Goal: Task Accomplishment & Management: Use online tool/utility

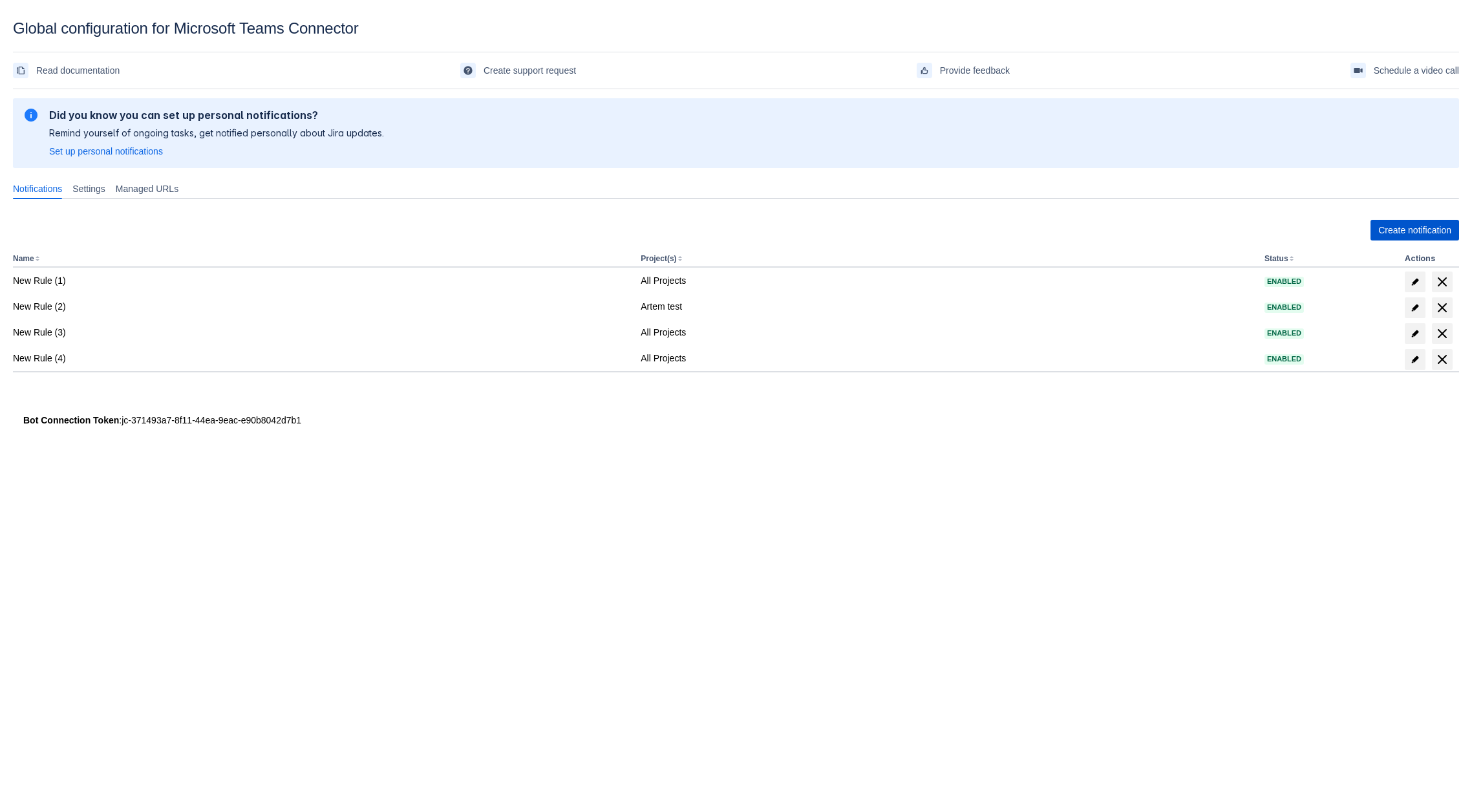
click at [1388, 229] on span "Create notification" at bounding box center [1414, 229] width 73 height 20
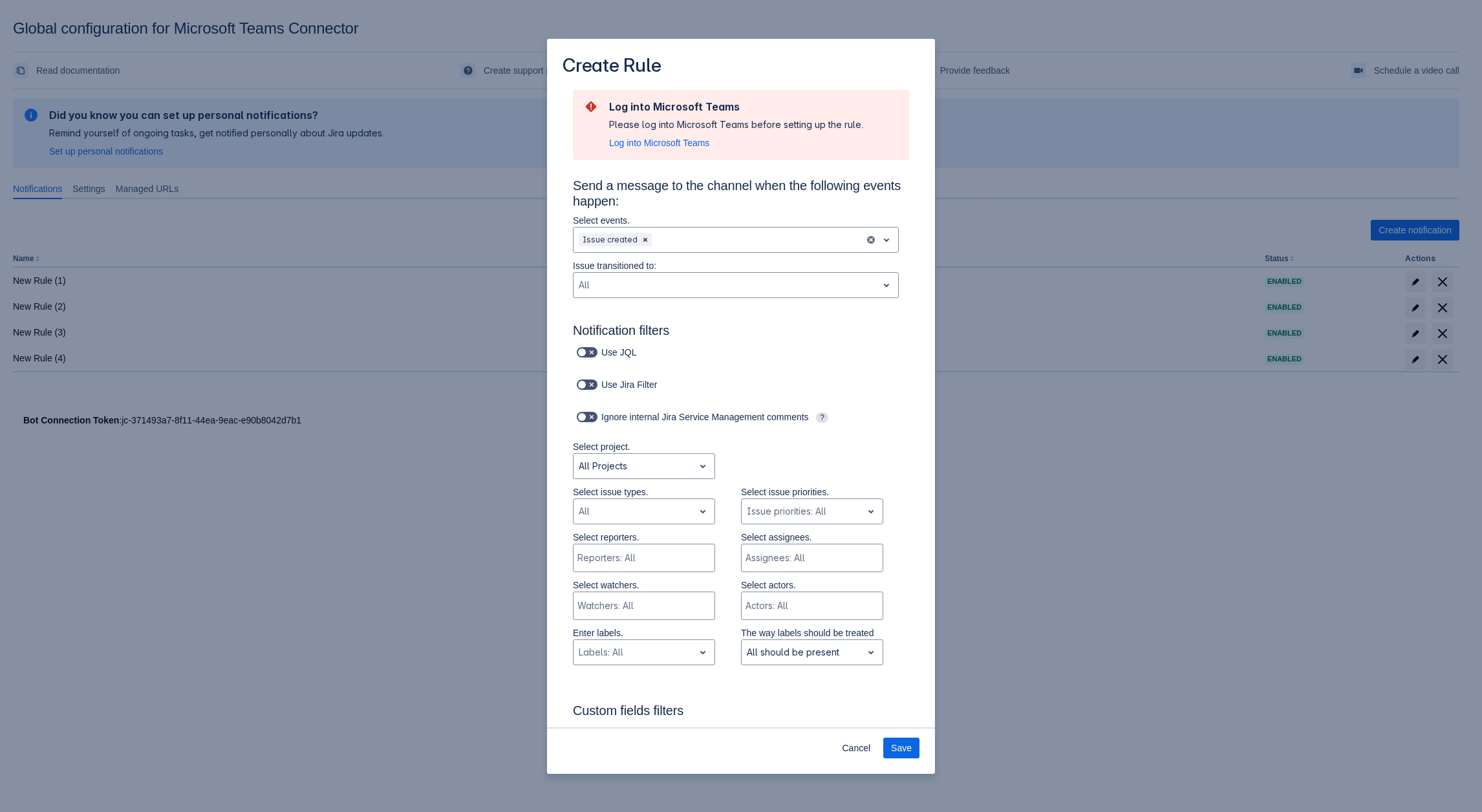
click at [1111, 623] on div "Create Rule Log into Microsoft Teams Please log into Microsoft Teams before set…" at bounding box center [741, 406] width 1482 height 812
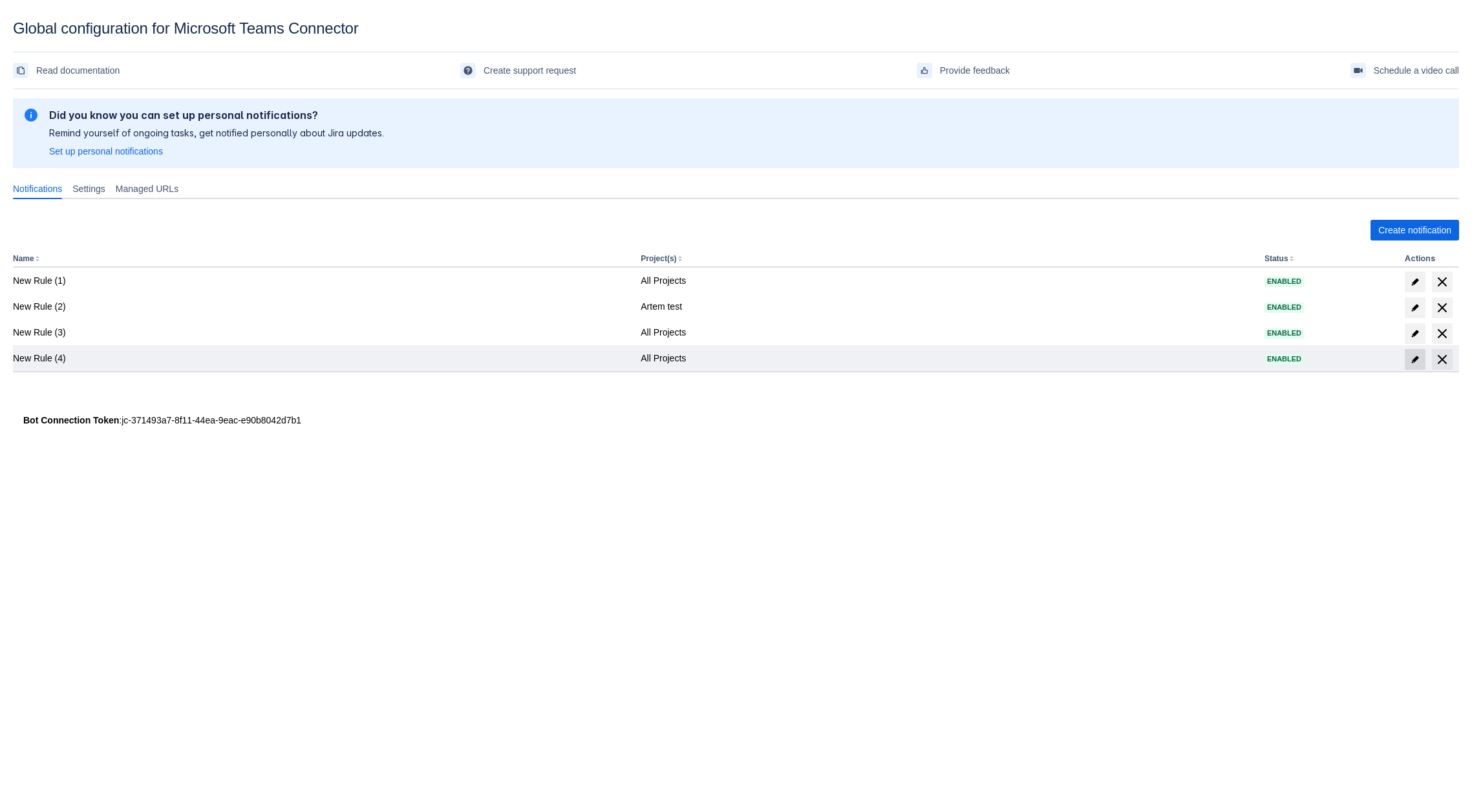
click at [1408, 359] on span at bounding box center [1415, 359] width 20 height 20
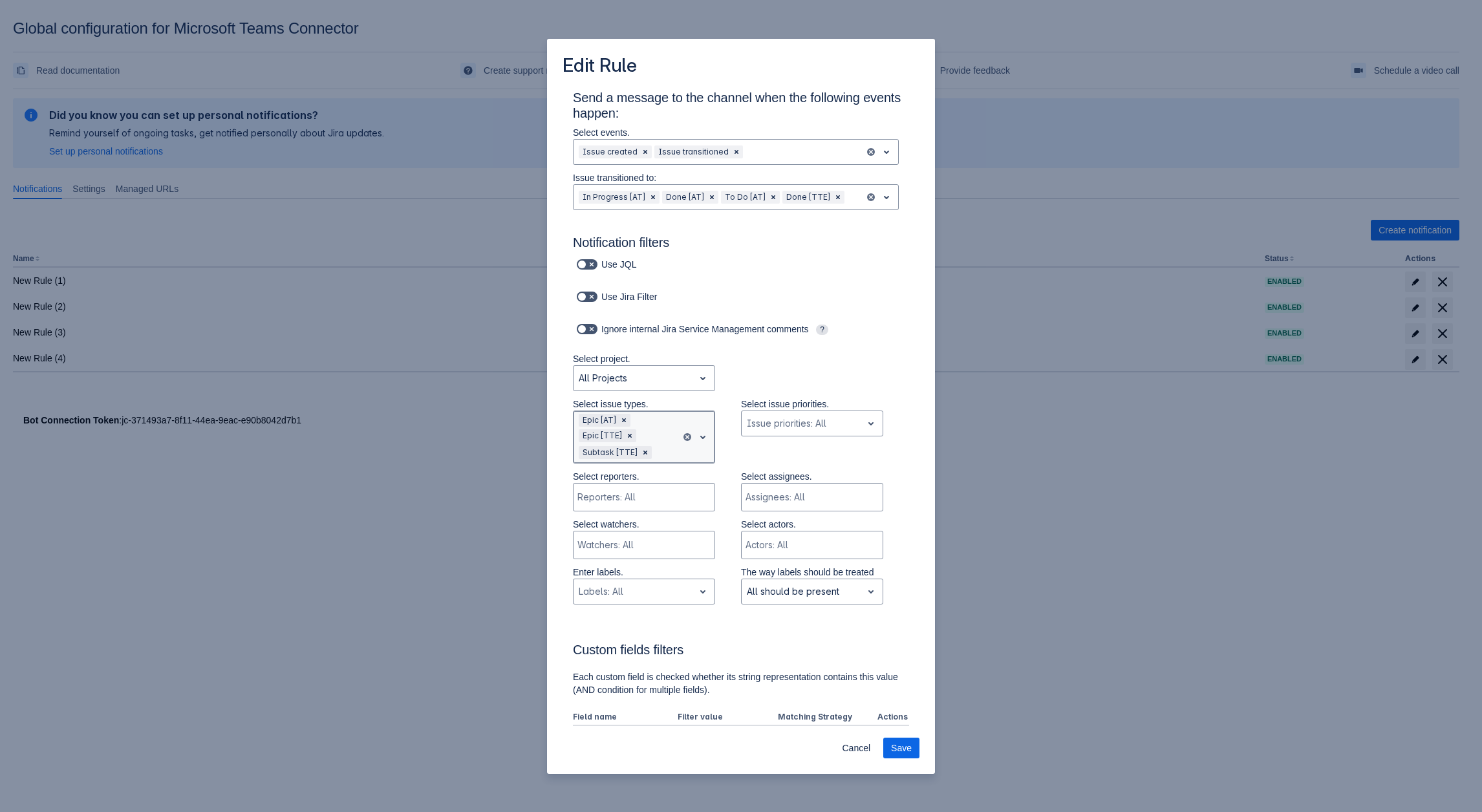
click at [662, 442] on div "Epic [AT] Epic [TTE] Subtask [TTE]" at bounding box center [627, 437] width 107 height 52
click at [603, 637] on div "Task" at bounding box center [644, 641] width 142 height 20
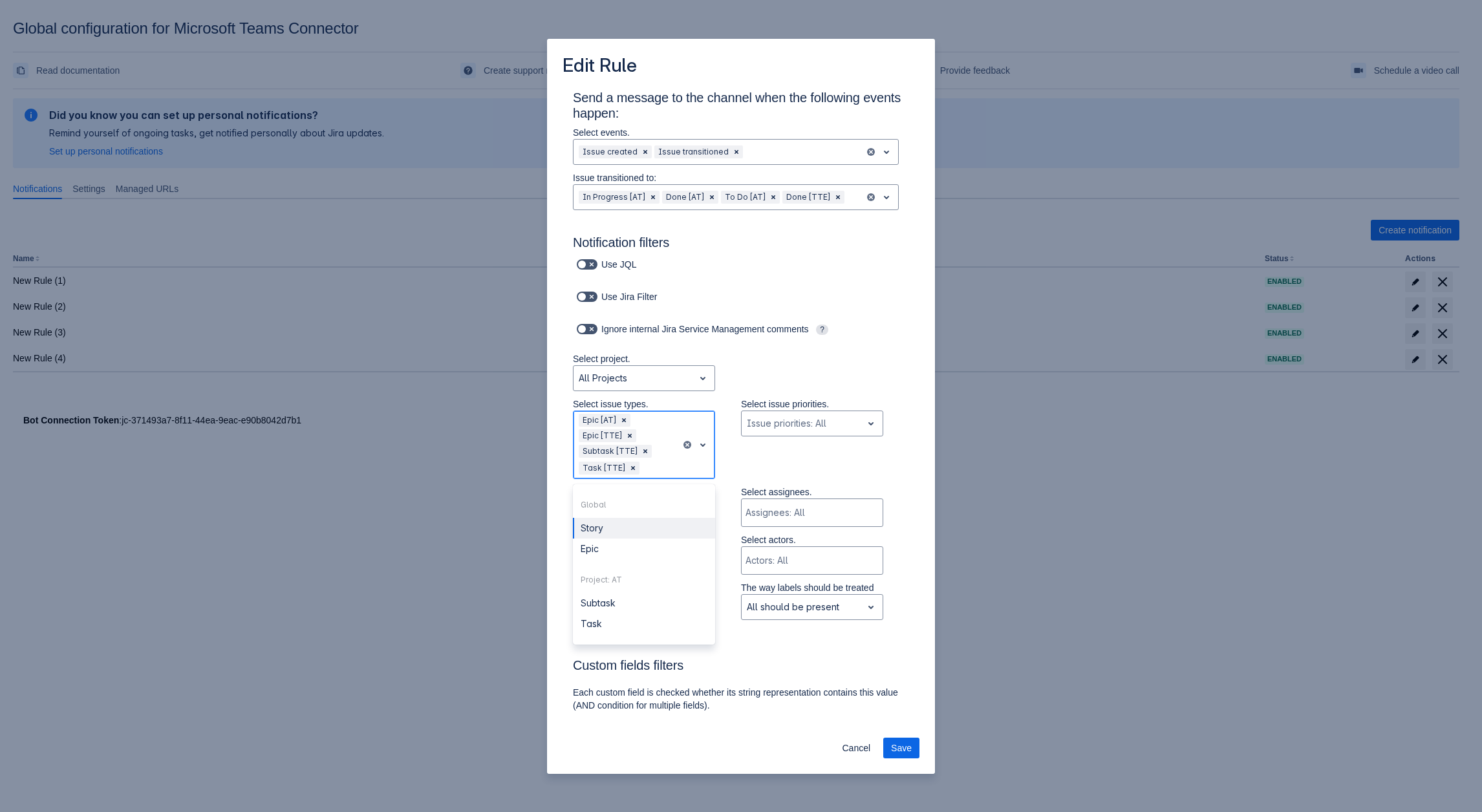
click at [659, 462] on div at bounding box center [658, 467] width 33 height 16
click at [824, 237] on h3 "Notification filters" at bounding box center [741, 245] width 337 height 20
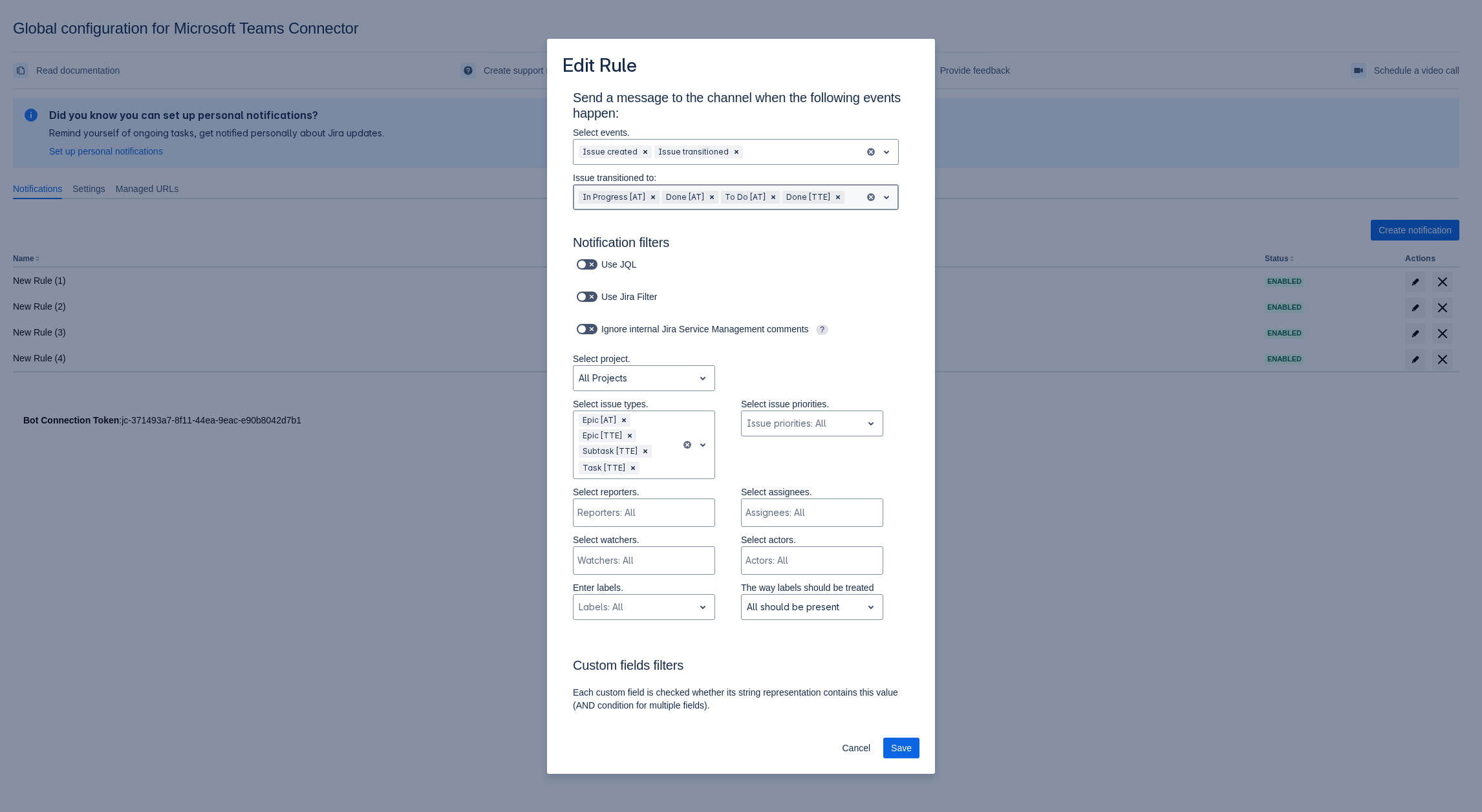
click at [800, 202] on div "Done [TTE]" at bounding box center [806, 197] width 49 height 13
click at [1103, 512] on div "Edit Rule Send a message to the channel when the following events happen: Selec…" at bounding box center [741, 406] width 1482 height 812
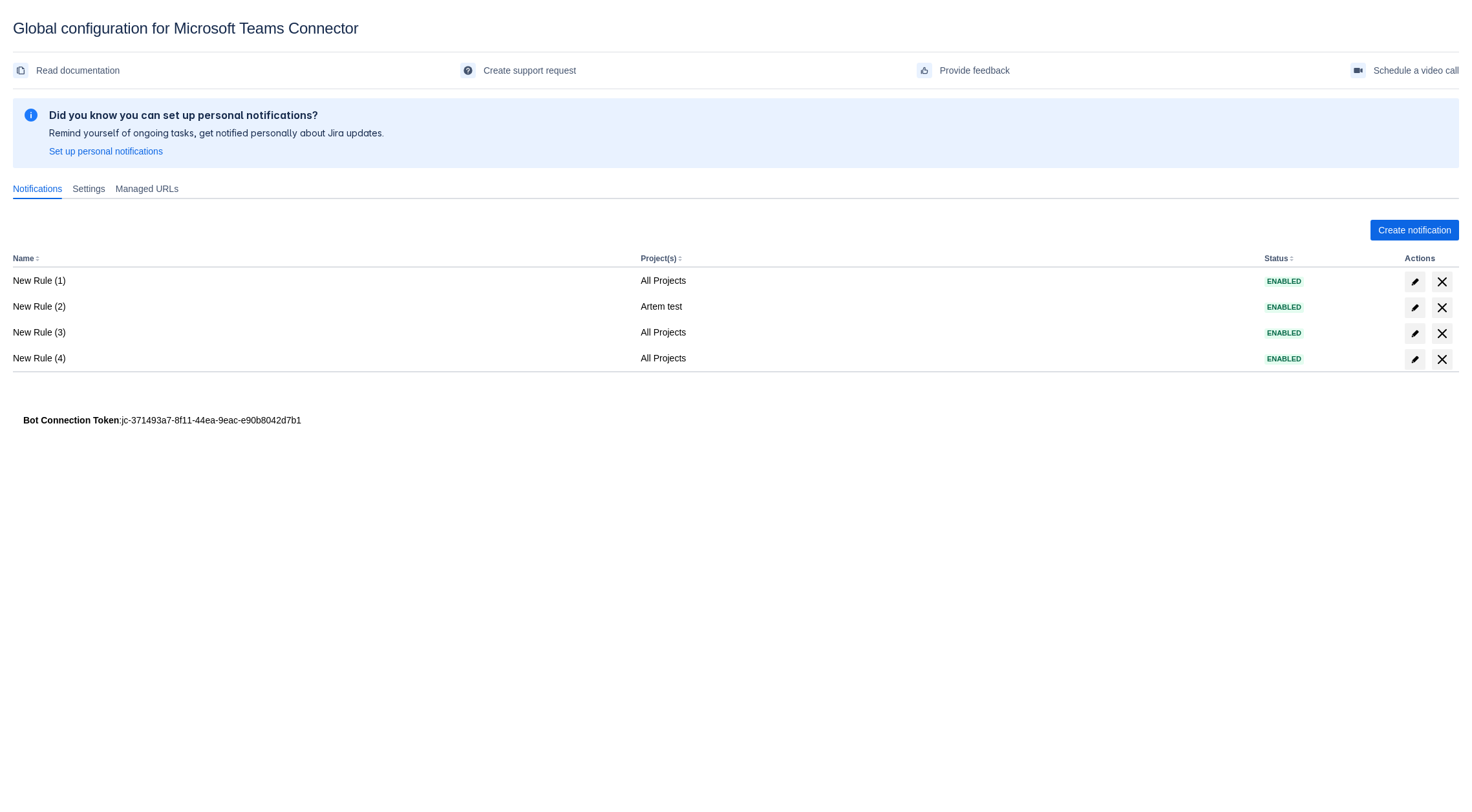
click at [1405, 217] on div "Create notification Name Project(s) Status Actions New Rule (1) All Projects En…" at bounding box center [736, 309] width 1446 height 199
click at [1401, 222] on span "Create notification" at bounding box center [1414, 229] width 73 height 20
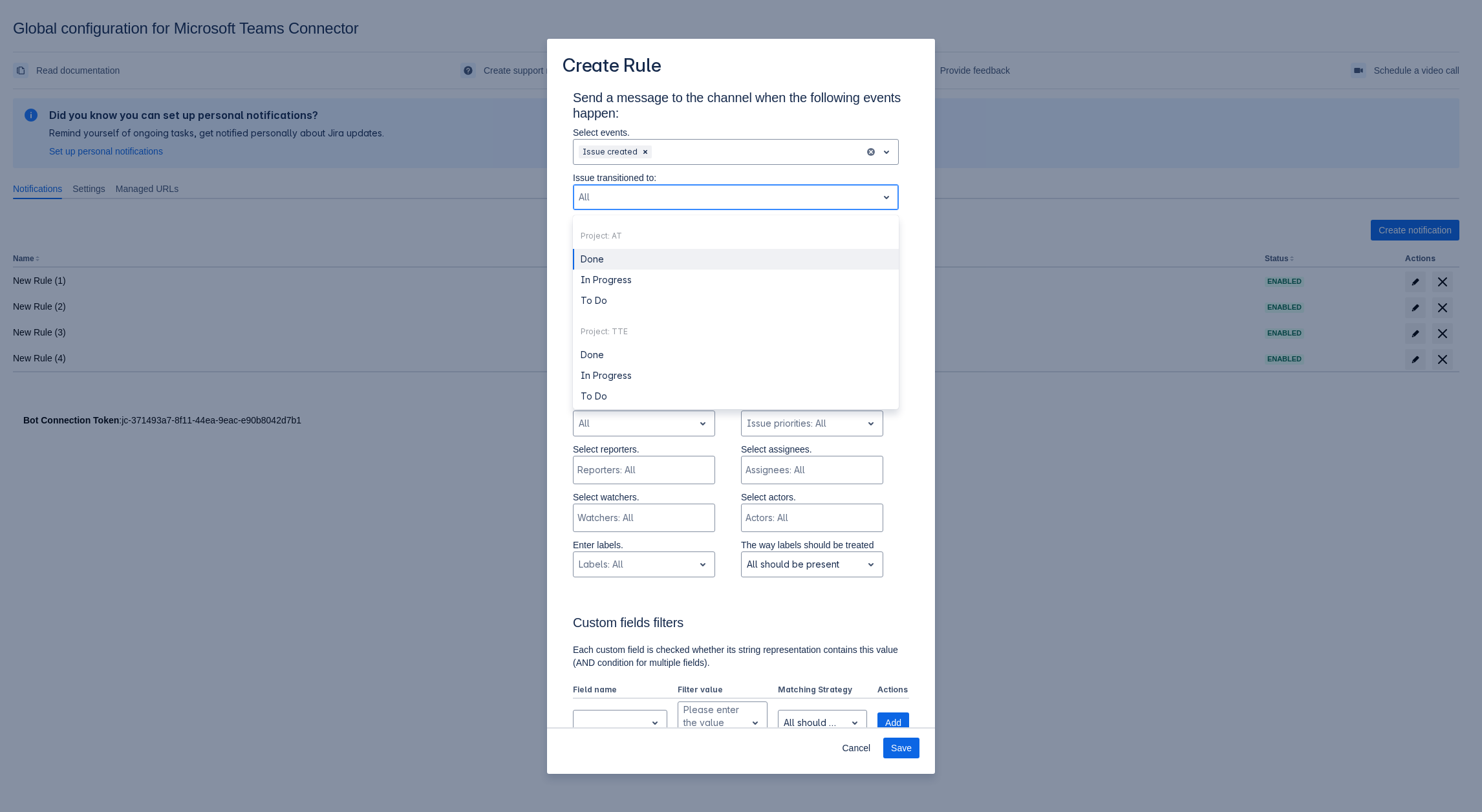
click at [634, 196] on div "Scrollable content" at bounding box center [726, 196] width 293 height 16
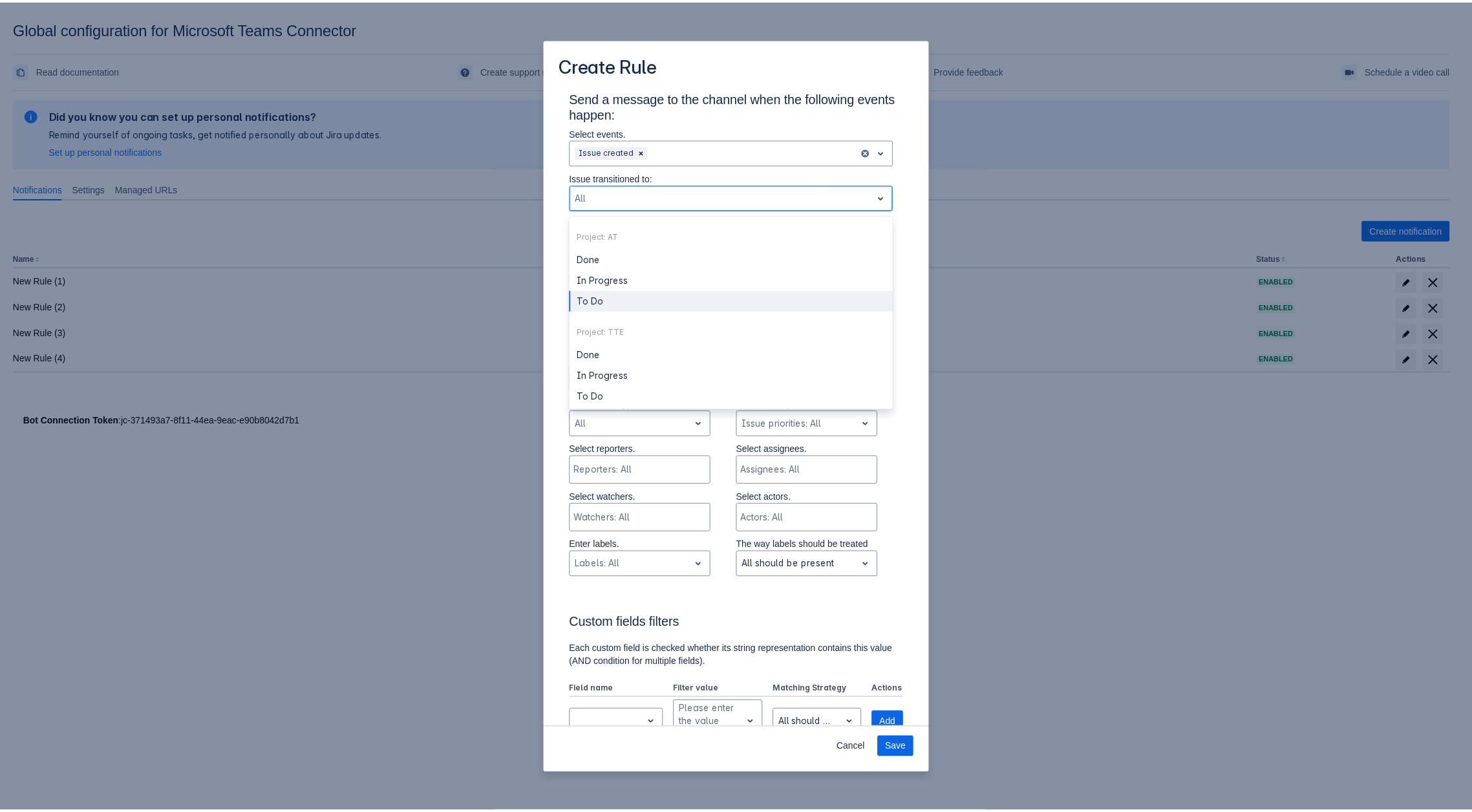
scroll to position [7, 0]
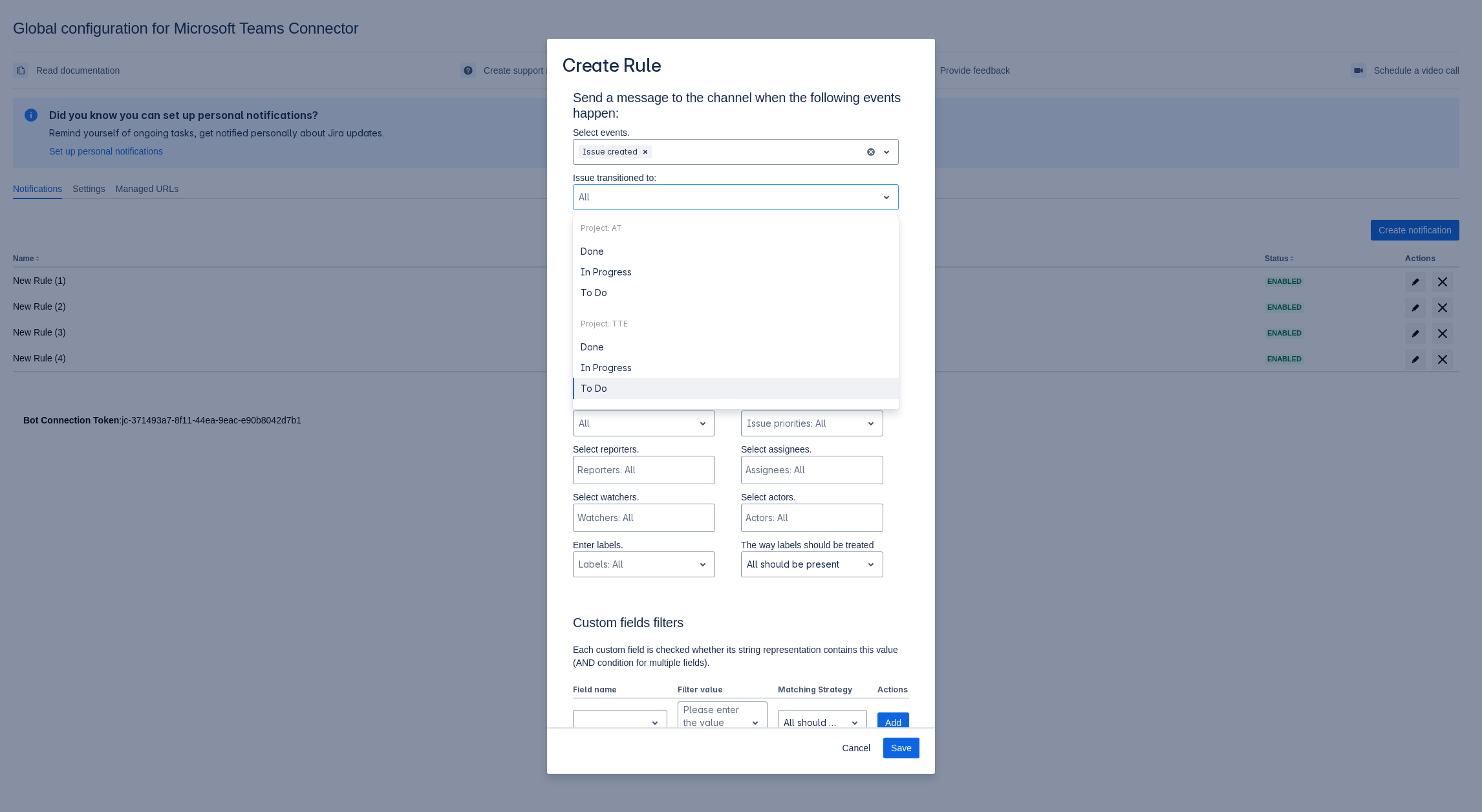
click at [909, 585] on div "Send a message to the channel when the following events happen: Select events. …" at bounding box center [741, 711] width 357 height 1242
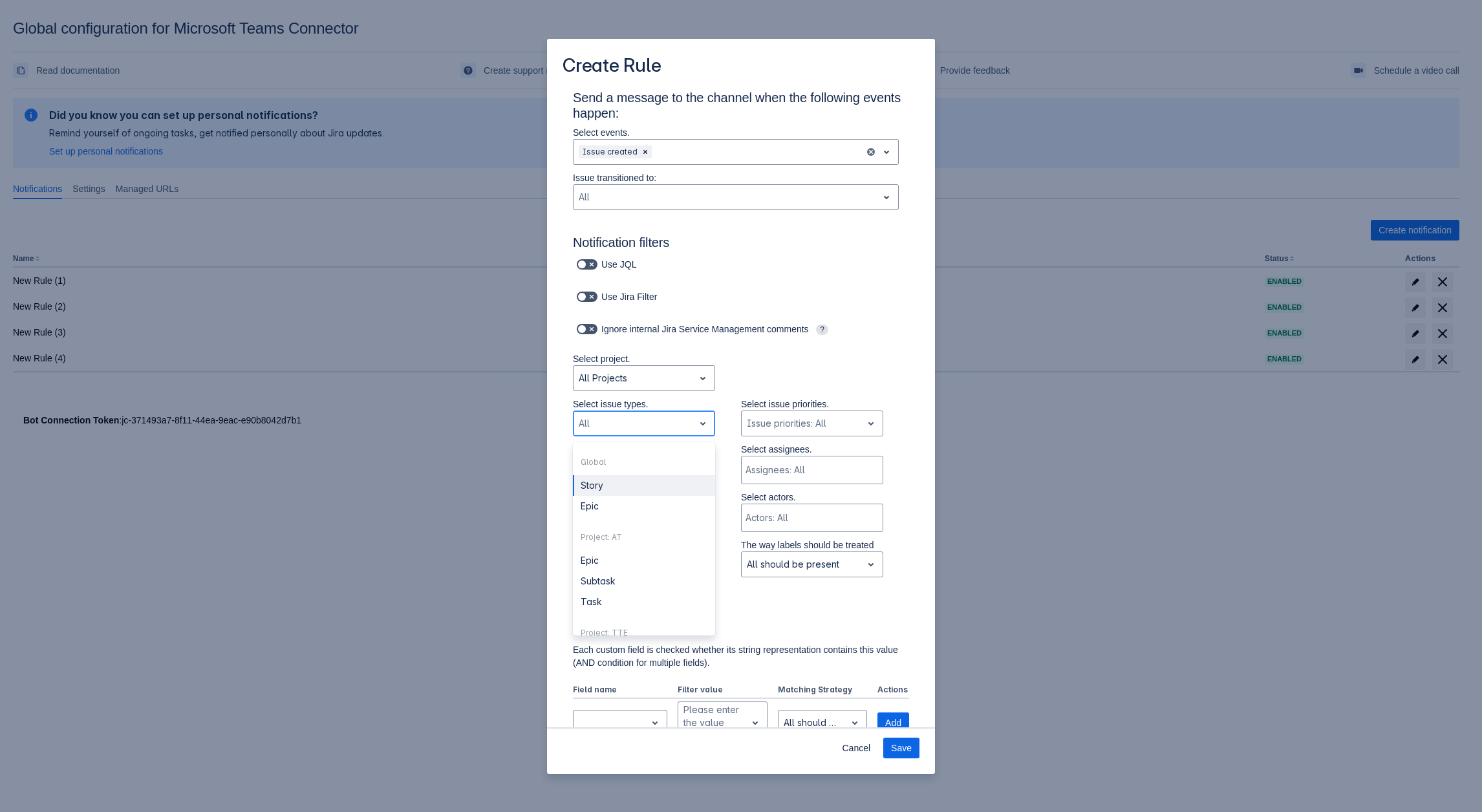
click at [637, 415] on div "All" at bounding box center [634, 423] width 120 height 20
click at [846, 753] on span "Cancel" at bounding box center [856, 747] width 29 height 20
